Goal: Information Seeking & Learning: Understand process/instructions

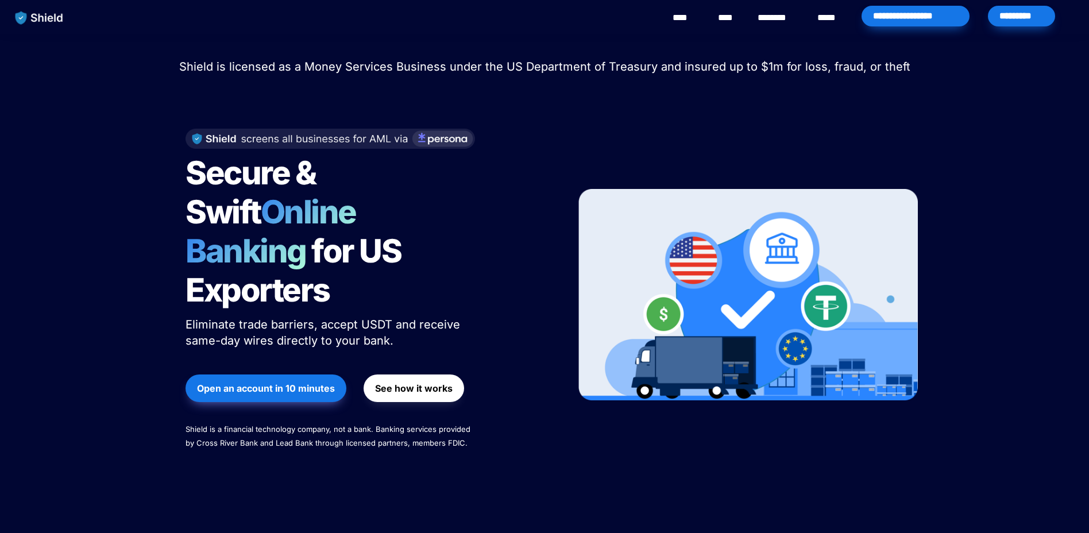
click at [438, 382] on strong "See how it works" at bounding box center [414, 387] width 78 height 11
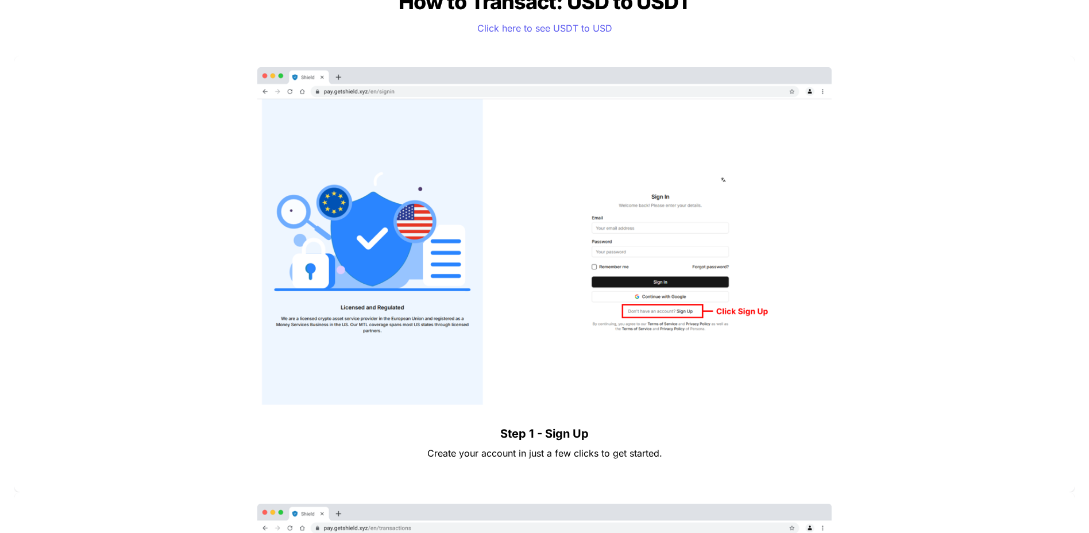
scroll to position [1399, 0]
